Goal: Navigation & Orientation: Find specific page/section

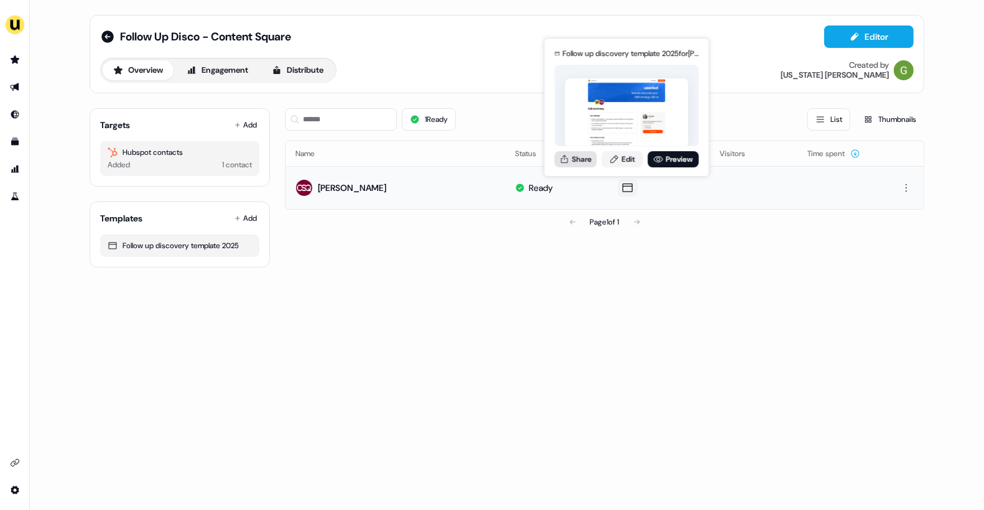
click at [589, 159] on button "Share" at bounding box center [575, 159] width 42 height 16
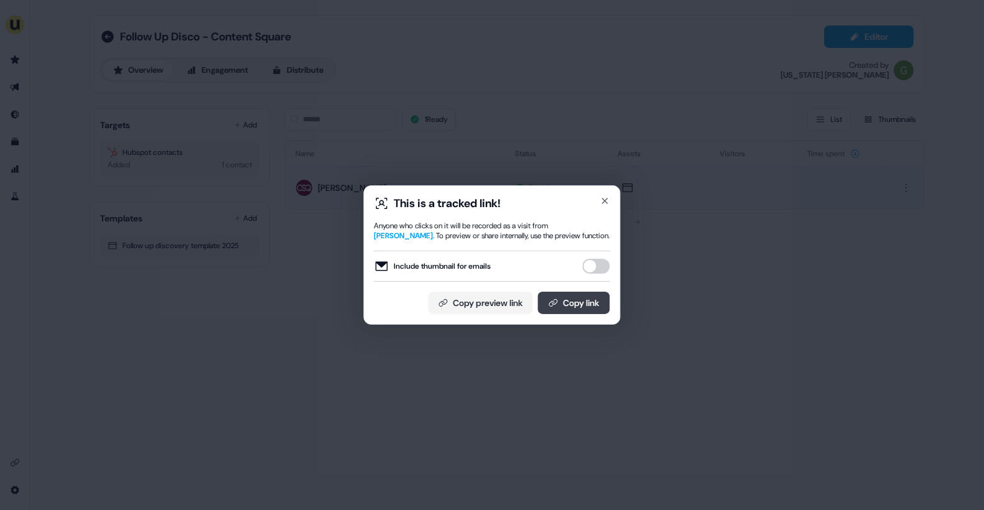
click at [582, 299] on button "Copy link" at bounding box center [574, 303] width 72 height 22
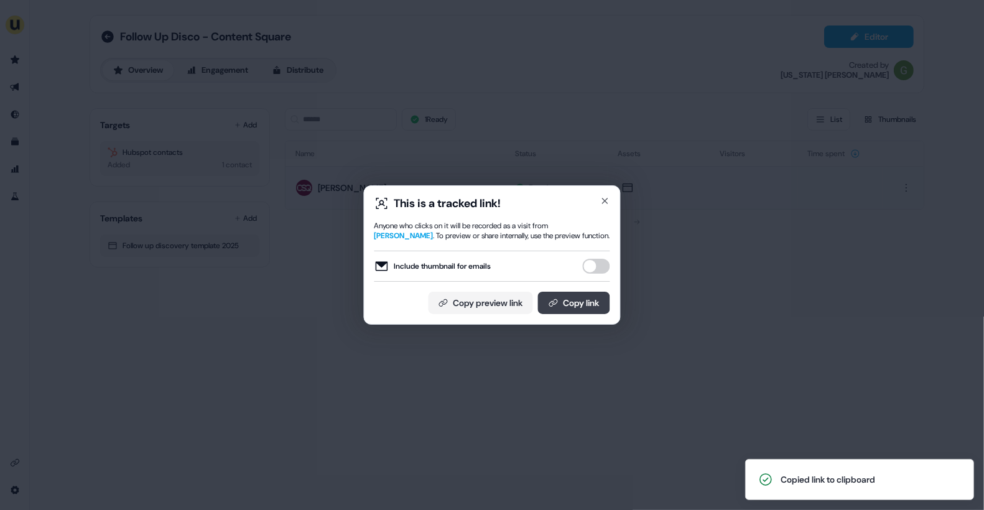
click at [579, 298] on button "Copy link" at bounding box center [574, 303] width 72 height 22
click at [598, 265] on button "Include thumbnail for emails" at bounding box center [596, 266] width 27 height 15
click at [579, 296] on button "Copy link" at bounding box center [574, 303] width 72 height 22
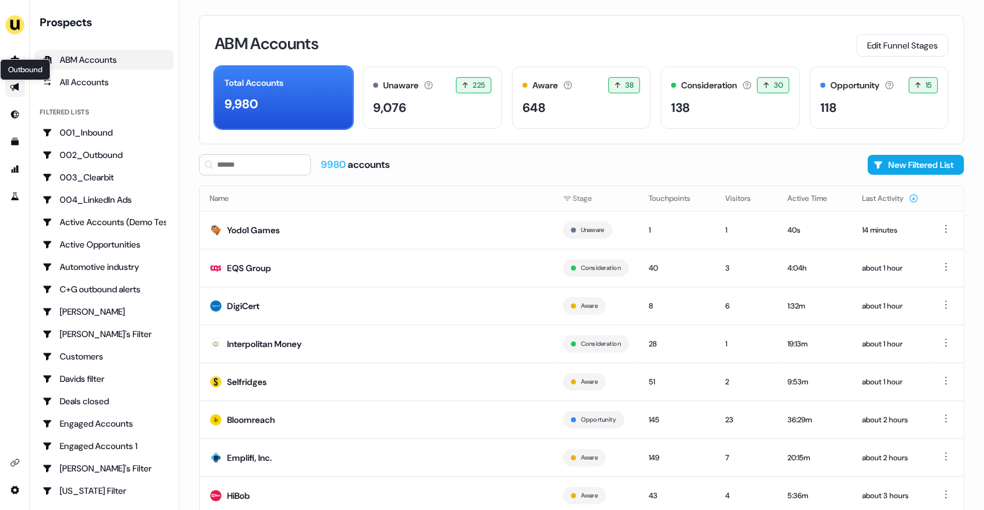
click at [12, 87] on icon "Go to outbound experience" at bounding box center [15, 87] width 10 height 10
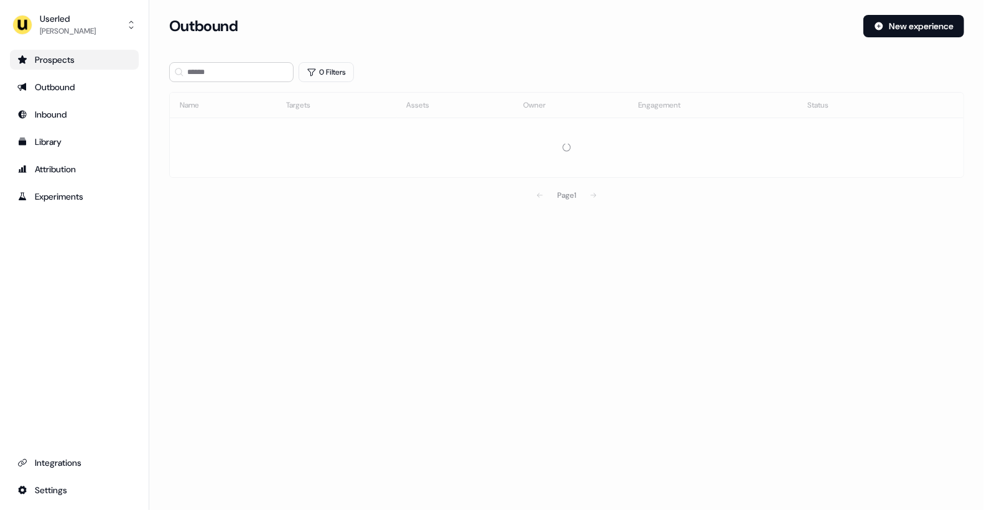
click at [68, 55] on div "Prospects" at bounding box center [74, 60] width 114 height 12
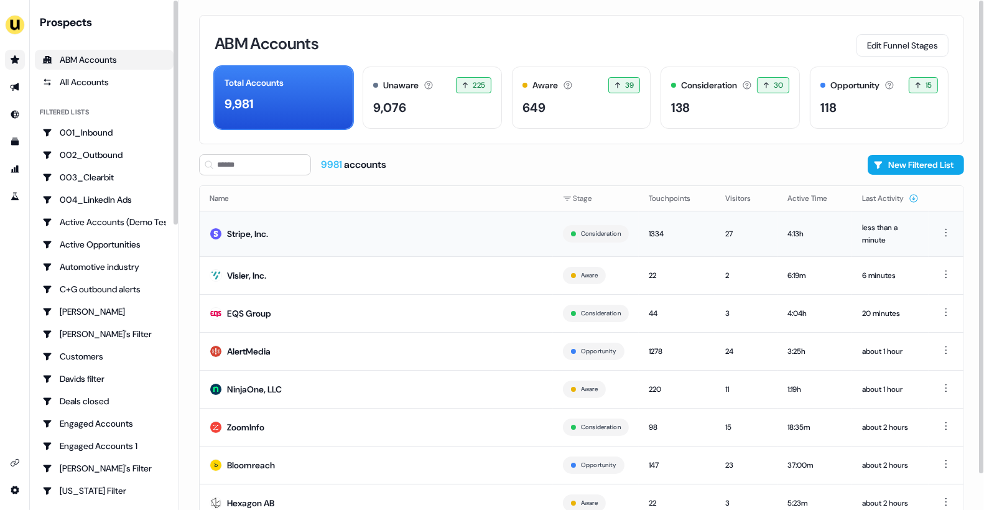
click at [266, 230] on div "Stripe, Inc." at bounding box center [247, 234] width 41 height 12
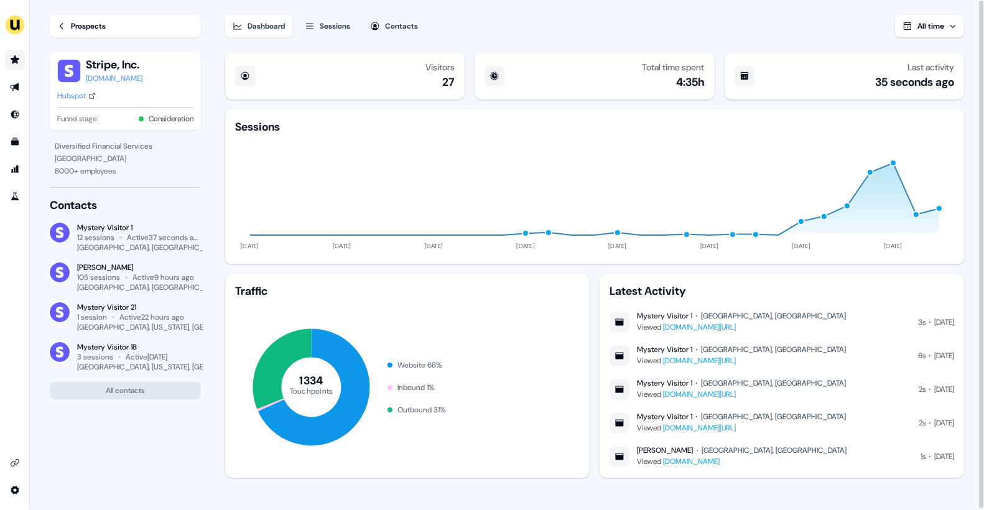
click at [736, 329] on link "www.userled.io/userled-vs-mutiny" at bounding box center [699, 327] width 73 height 10
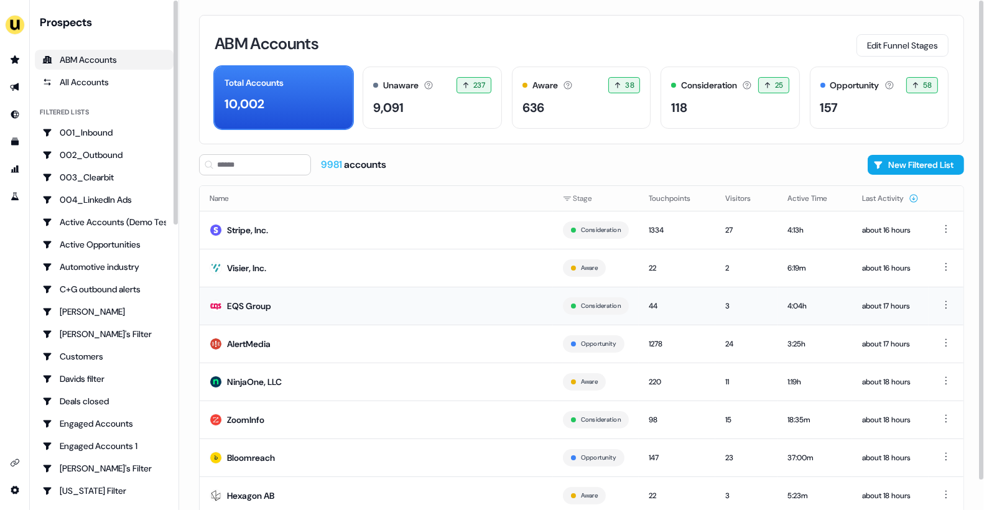
scroll to position [32, 0]
